Goal: Task Accomplishment & Management: Use online tool/utility

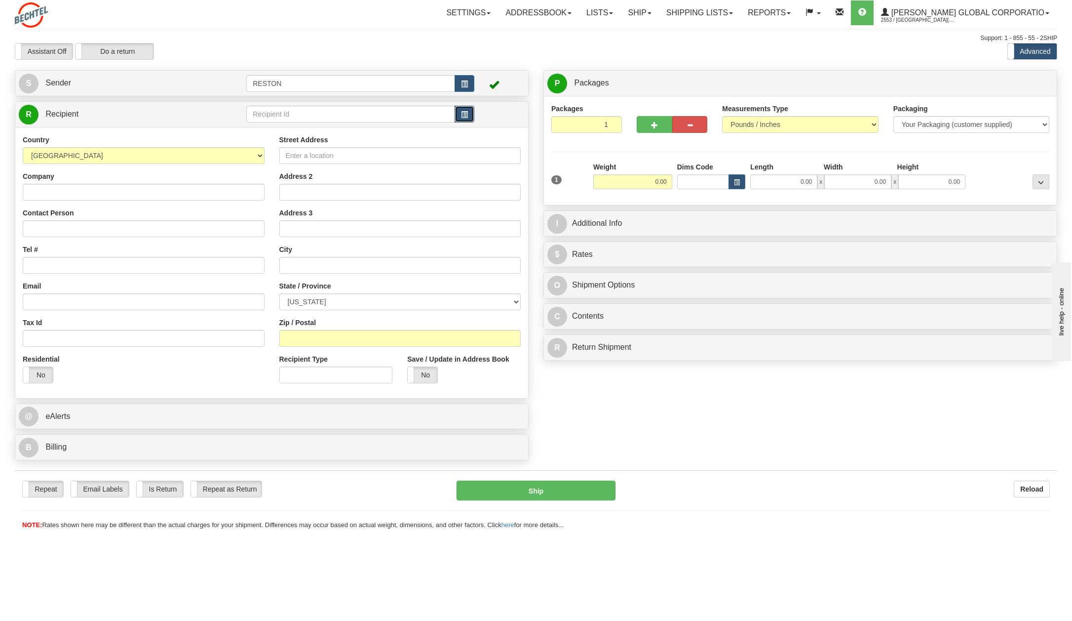
click at [466, 114] on span "button" at bounding box center [464, 115] width 7 height 6
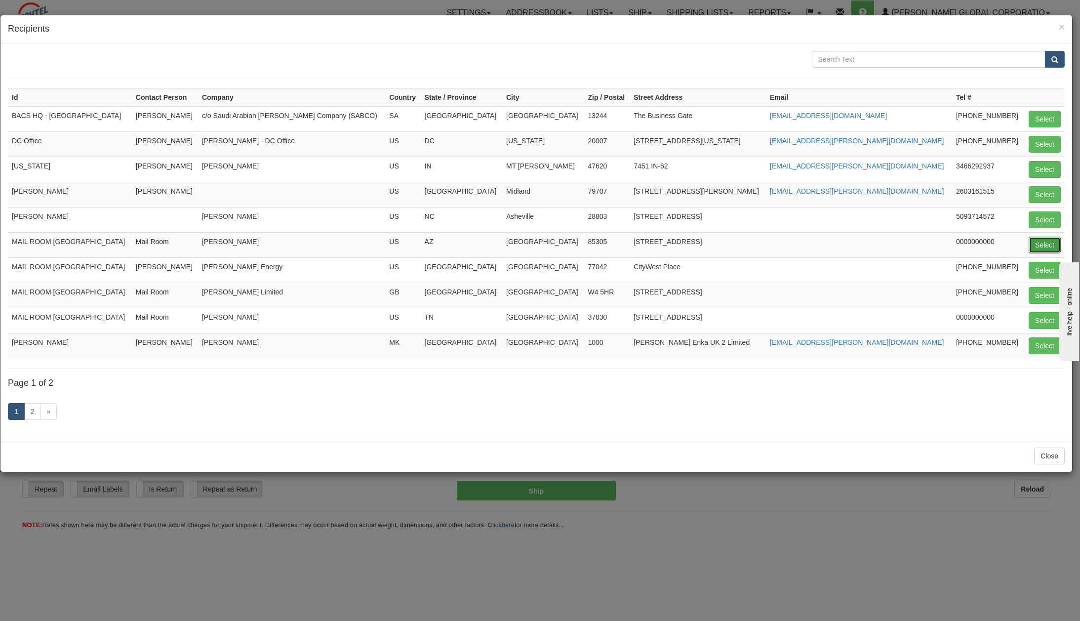
click at [1046, 242] on button "Select" at bounding box center [1044, 244] width 32 height 17
type input "MAIL ROOM [GEOGRAPHIC_DATA]"
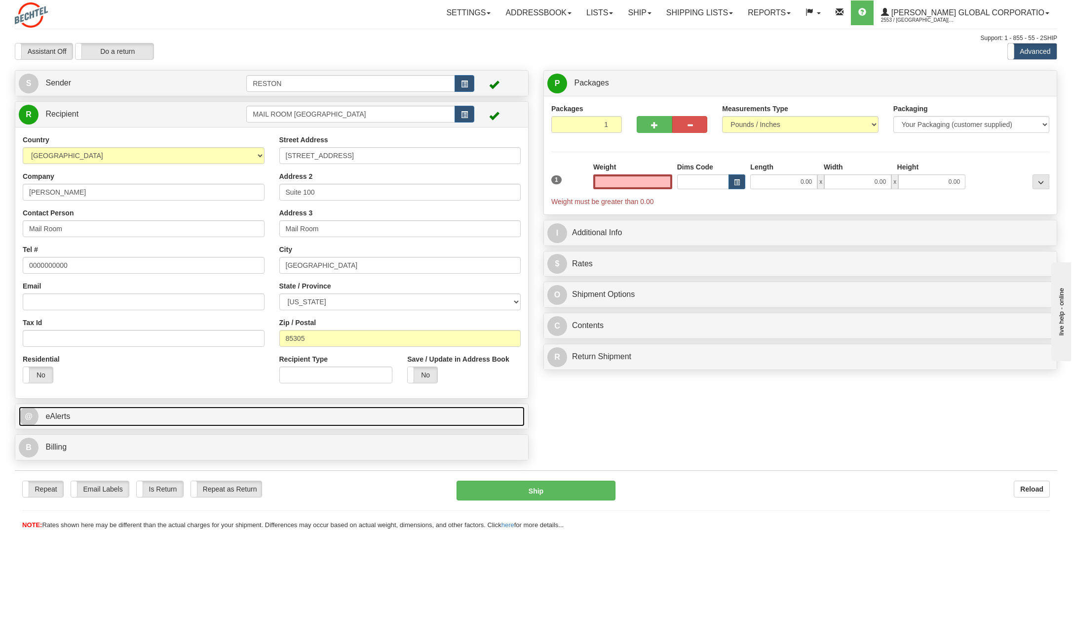
type input "0.00"
click at [31, 416] on span "@" at bounding box center [29, 416] width 20 height 20
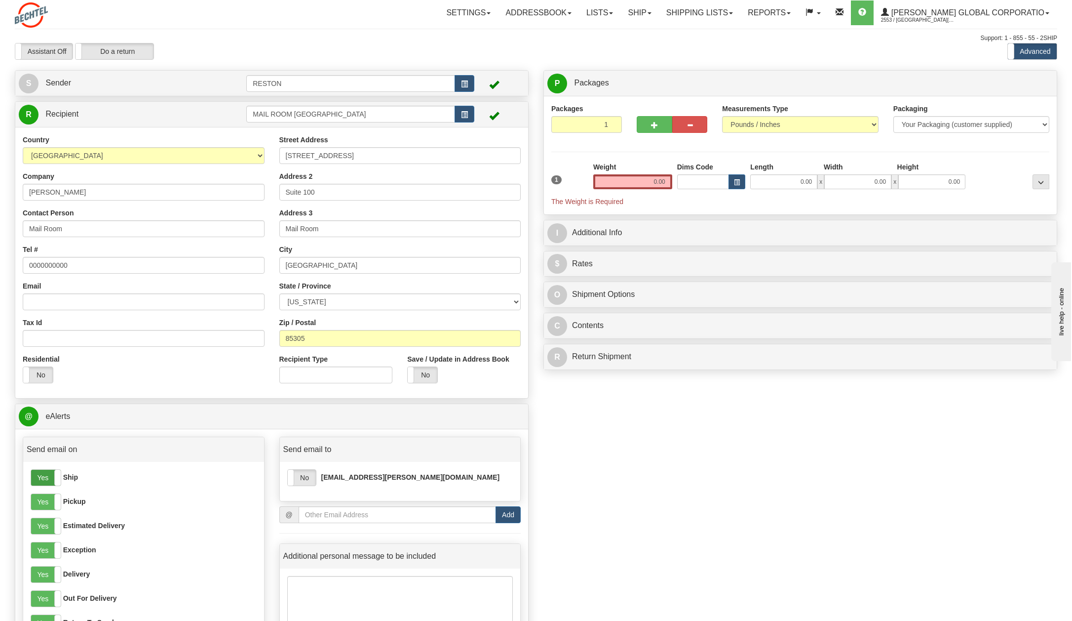
click at [47, 474] on label "Yes" at bounding box center [46, 477] width 30 height 16
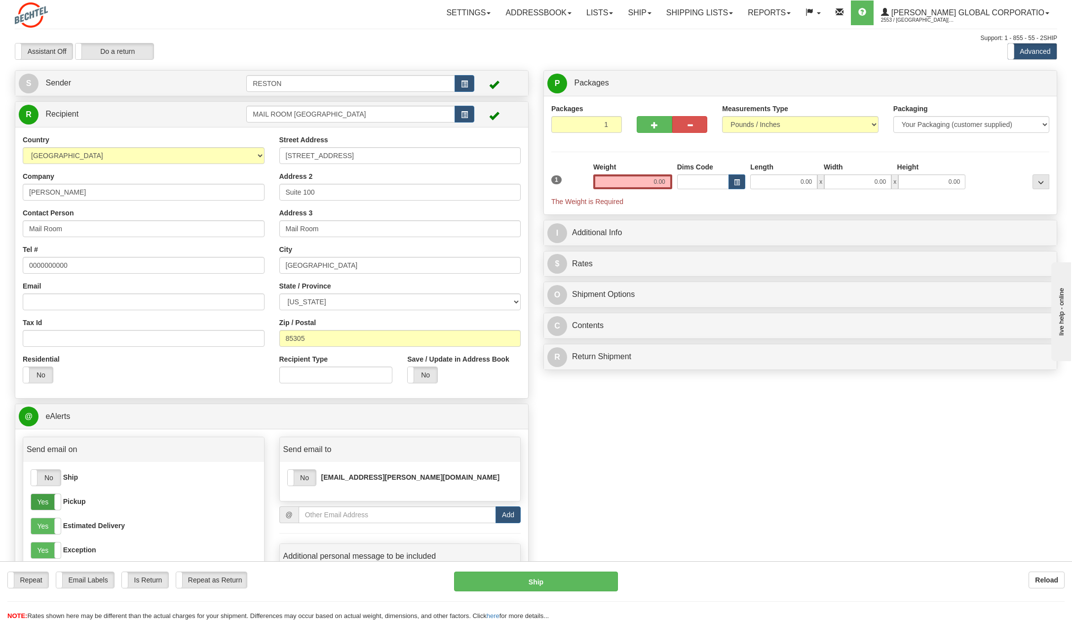
click at [50, 498] on label "Yes" at bounding box center [46, 502] width 30 height 16
click at [50, 524] on label "Yes" at bounding box center [46, 526] width 30 height 16
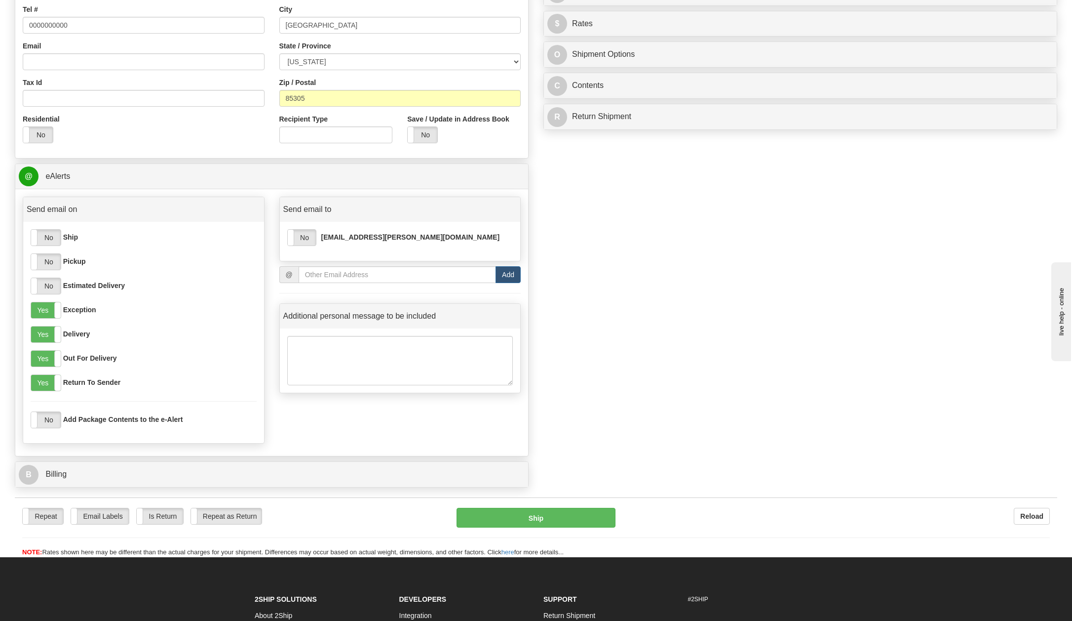
scroll to position [247, 0]
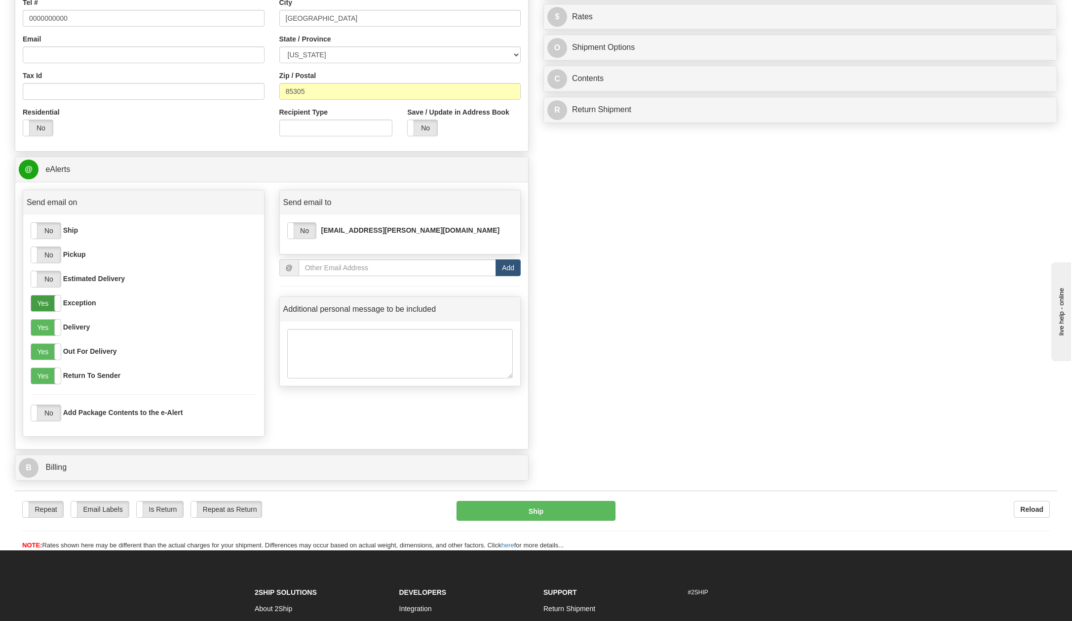
click at [45, 303] on label "Yes" at bounding box center [46, 303] width 30 height 16
drag, startPoint x: 39, startPoint y: 346, endPoint x: 40, endPoint y: 355, distance: 9.9
click at [39, 346] on label "Yes" at bounding box center [46, 352] width 30 height 16
click at [41, 375] on label "Yes" at bounding box center [46, 376] width 30 height 16
click at [308, 228] on label "No" at bounding box center [302, 231] width 28 height 16
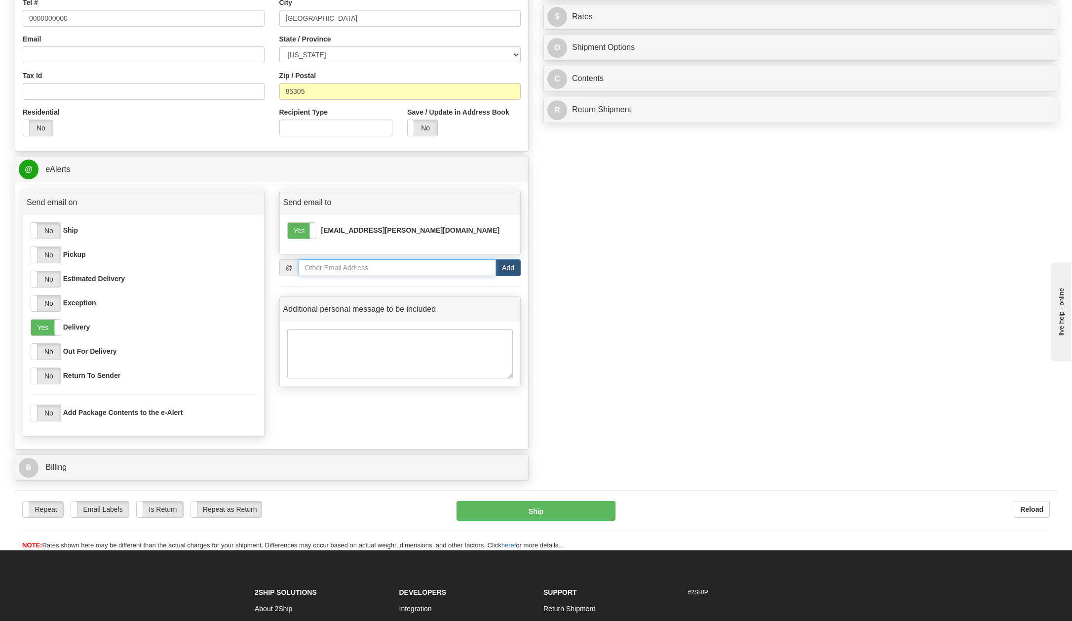
click at [441, 268] on input "email" at bounding box center [397, 267] width 197 height 17
type input "[EMAIL_ADDRESS][PERSON_NAME][DOMAIN_NAME]"
click at [511, 267] on button "Add" at bounding box center [508, 267] width 25 height 17
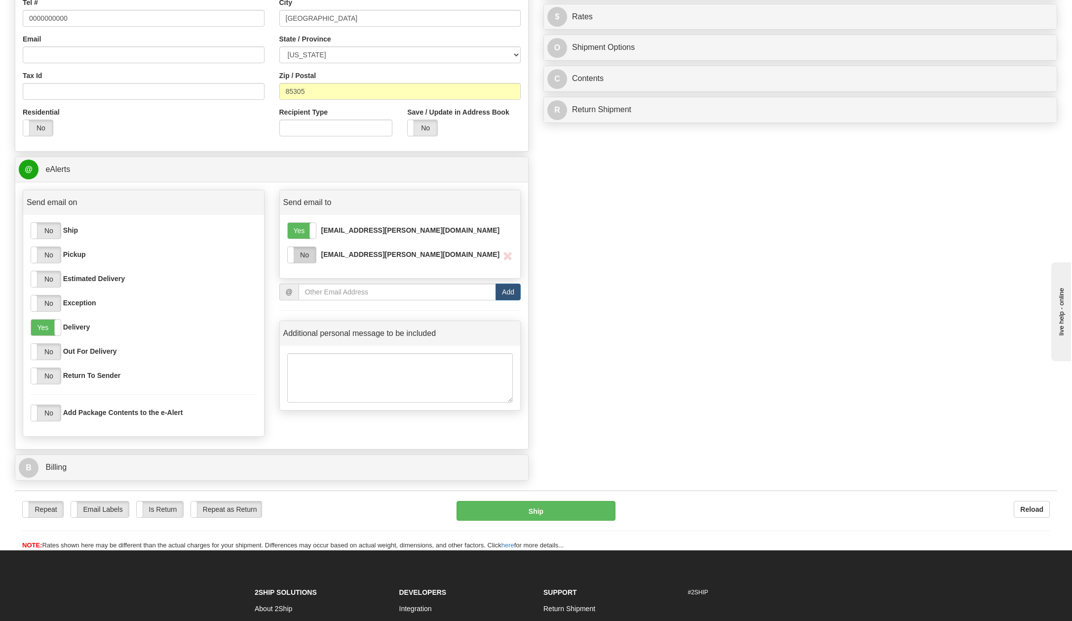
click at [315, 252] on label "No" at bounding box center [302, 255] width 28 height 16
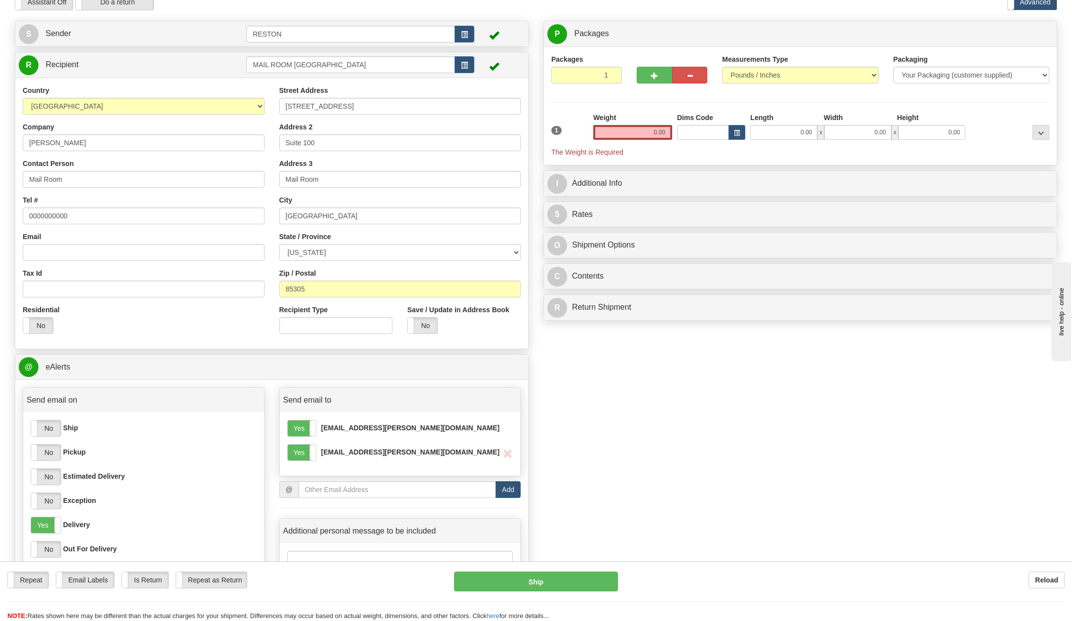
scroll to position [0, 0]
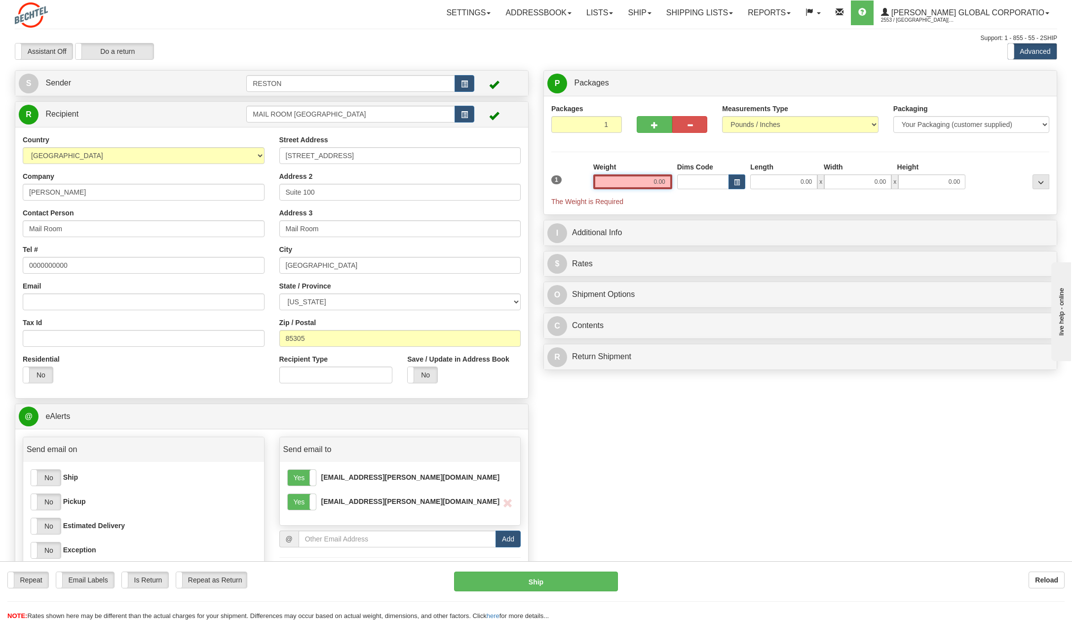
click at [621, 177] on input "0.00" at bounding box center [632, 181] width 79 height 15
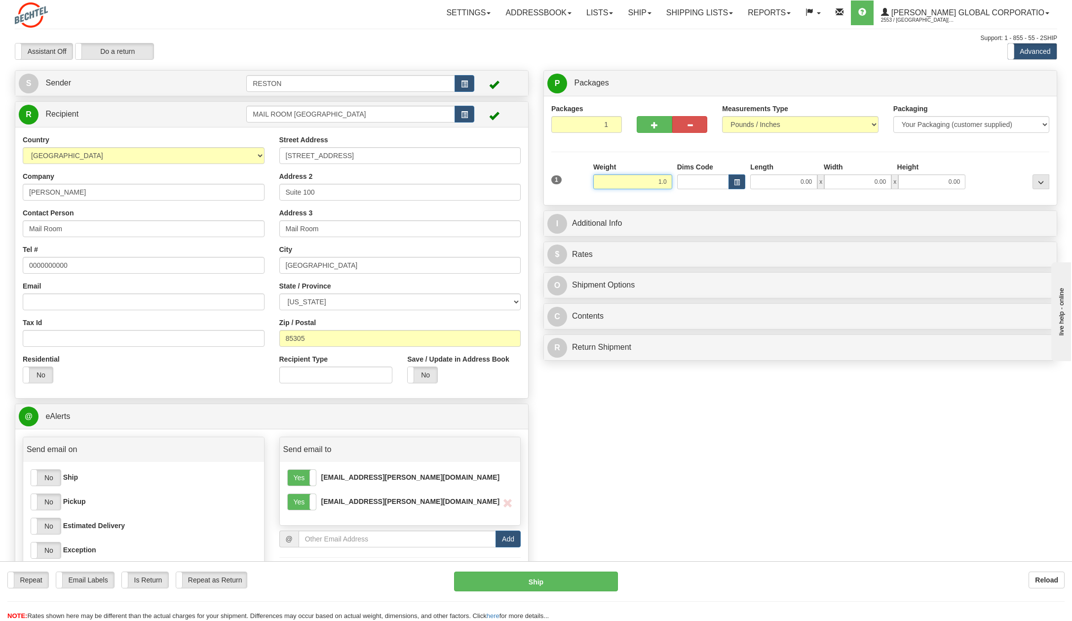
click button "Delete" at bounding box center [0, 0] width 0 height 0
type input "1.00"
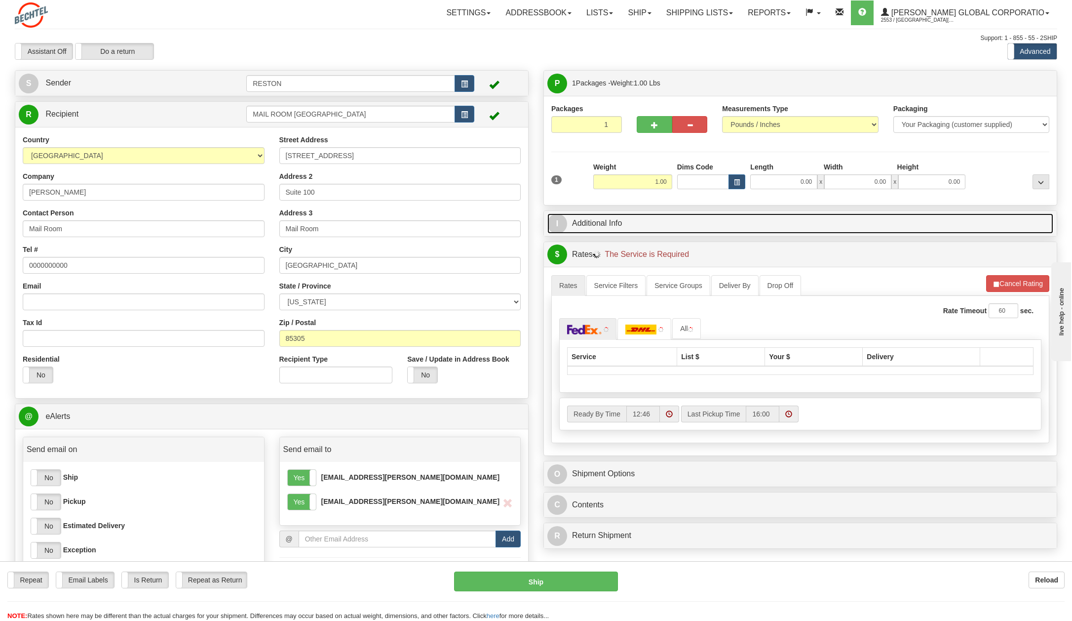
click at [562, 217] on span "I" at bounding box center [557, 224] width 20 height 20
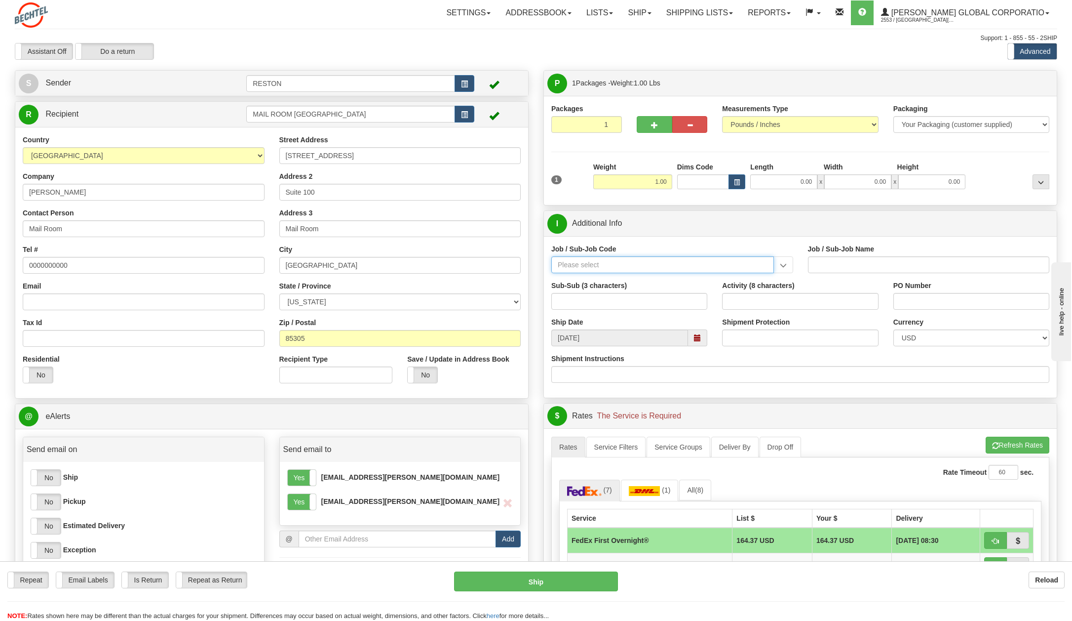
click at [603, 264] on input "Job / Sub-Job Code" at bounding box center [662, 264] width 223 height 17
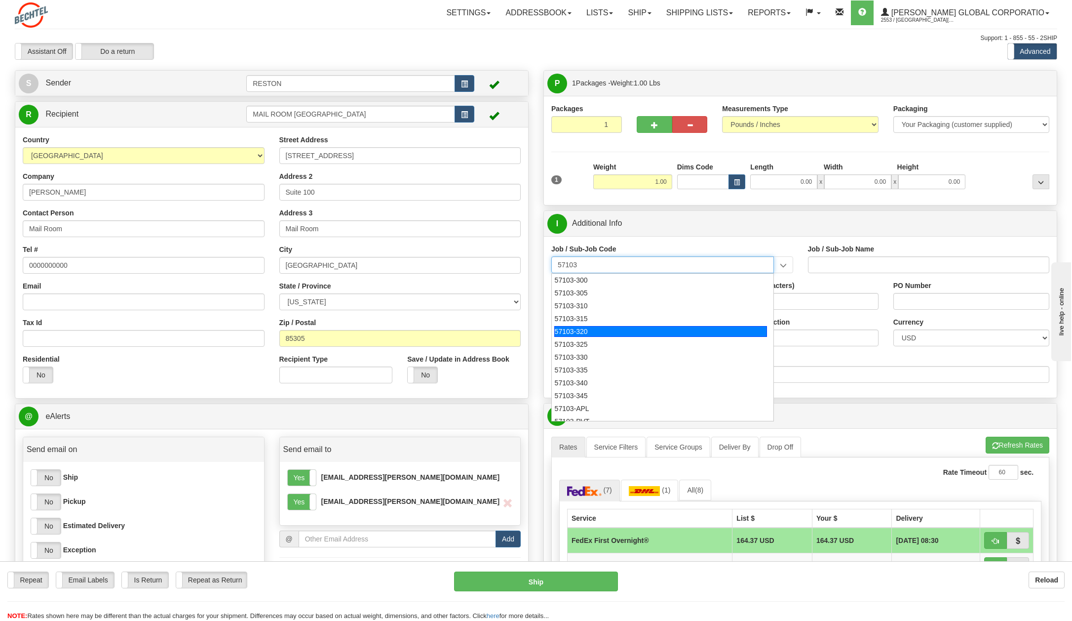
click at [576, 328] on div "57103-320" at bounding box center [660, 331] width 213 height 11
type input "57103-320"
type input "RESTON RO1 TIER 3-FACIL MGMT - MAIL OPERATIONS"
type input "57103-320"
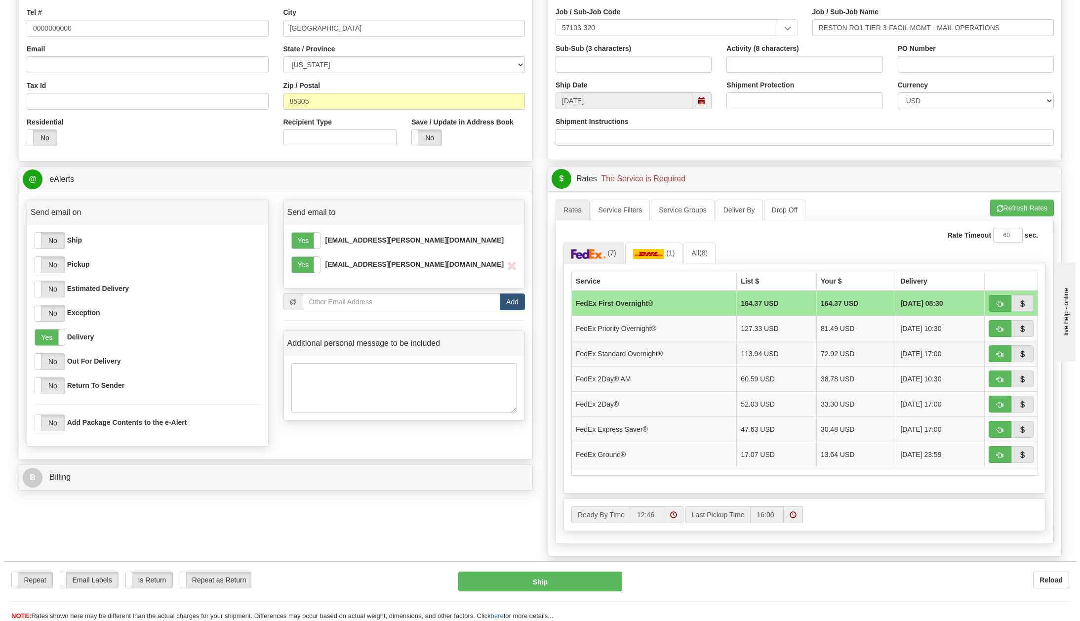
scroll to position [296, 0]
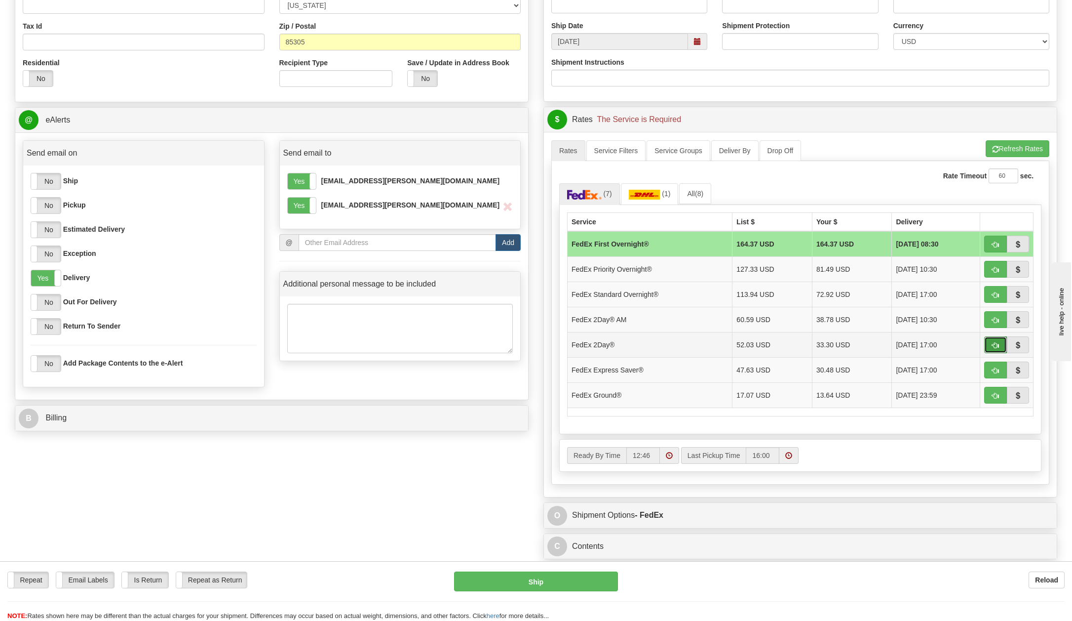
click at [990, 340] on button "button" at bounding box center [995, 344] width 23 height 17
type input "03"
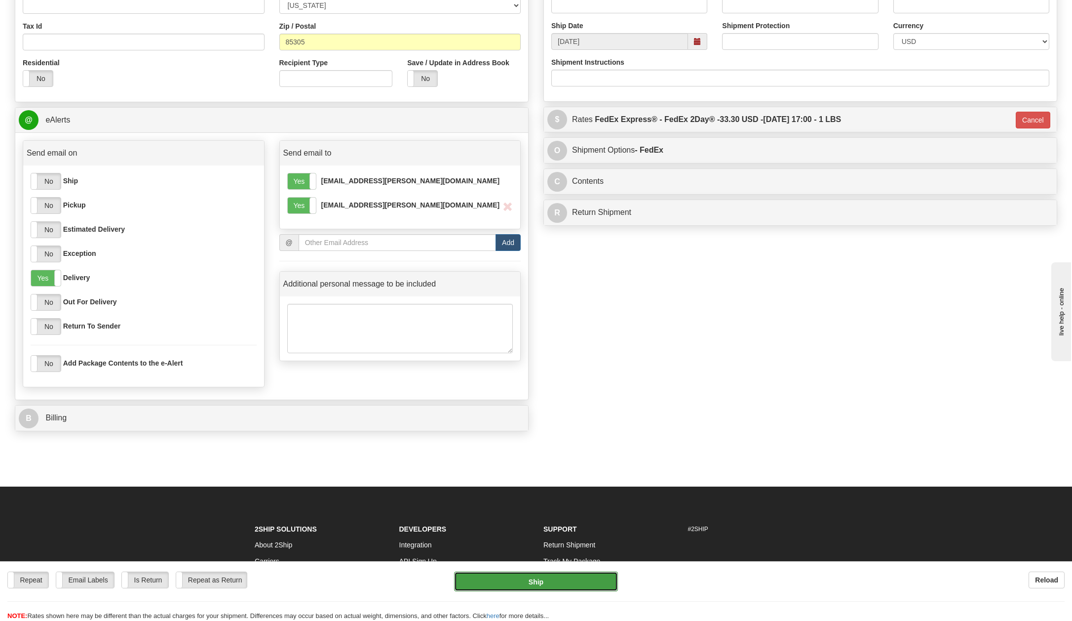
click at [527, 585] on button "Ship" at bounding box center [536, 581] width 164 height 20
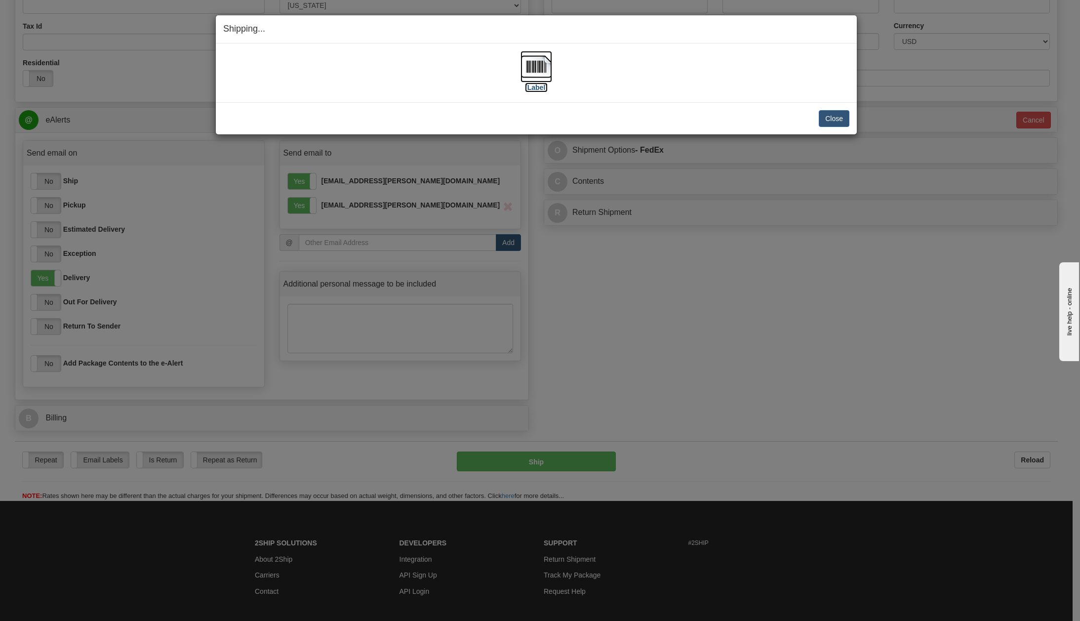
click at [540, 88] on label "[Label]" at bounding box center [536, 87] width 23 height 10
